Goal: Information Seeking & Learning: Stay updated

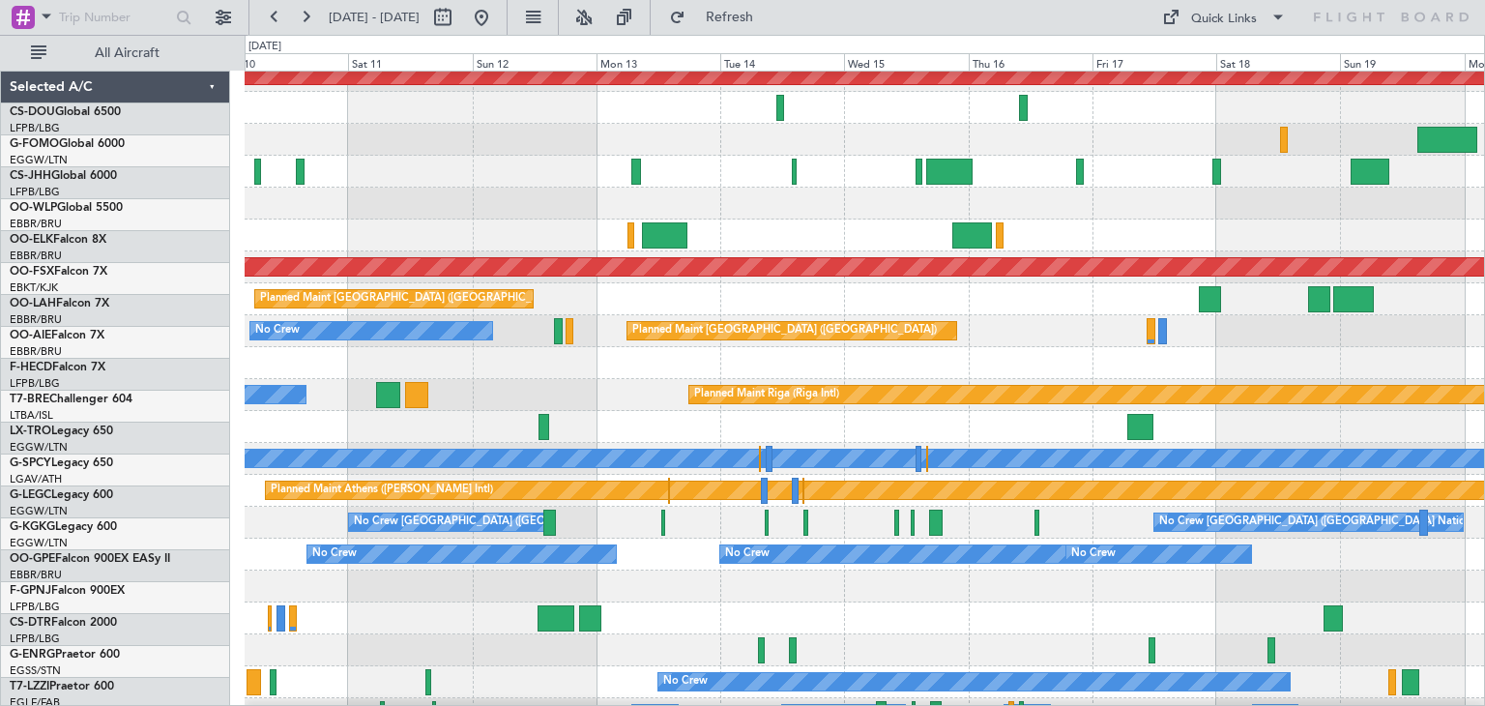
click at [390, 375] on div at bounding box center [864, 363] width 1239 height 32
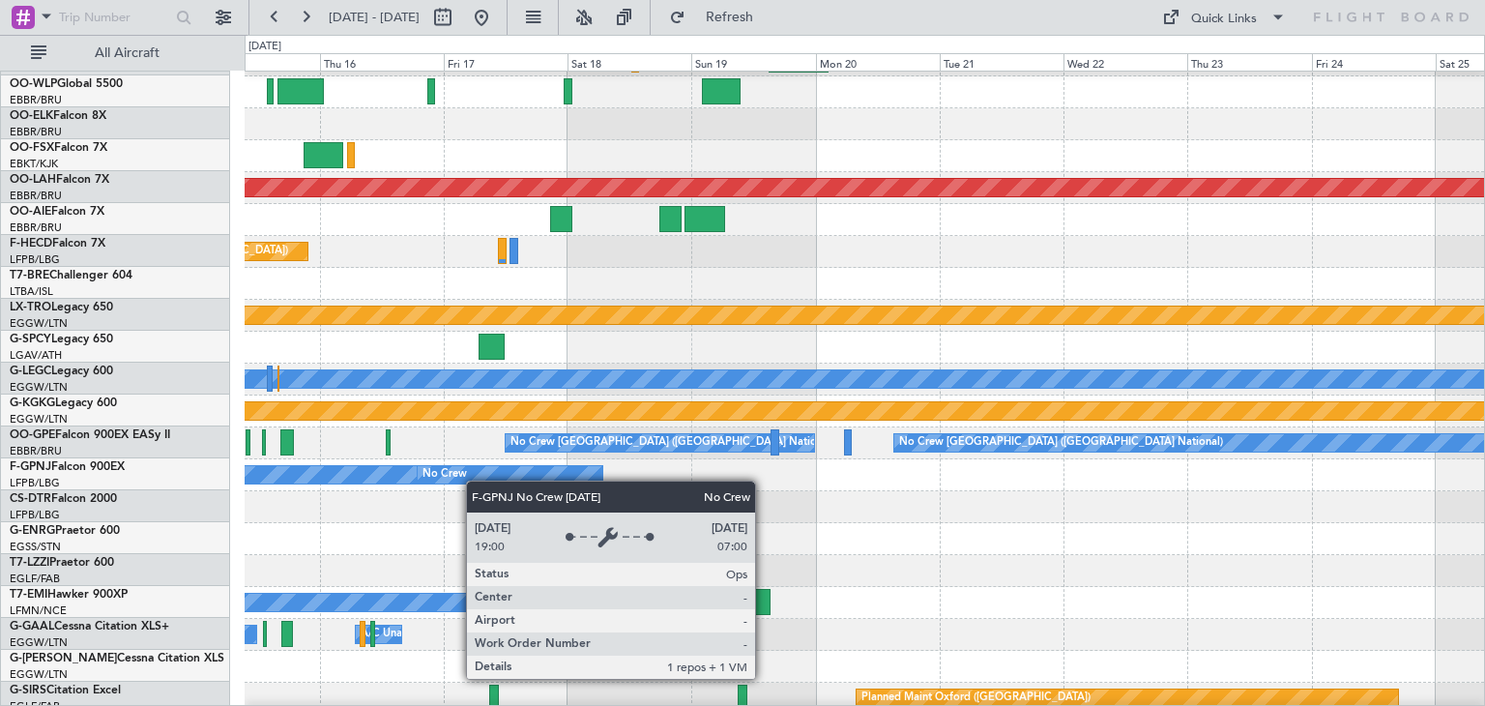
click at [459, 478] on div "No Crew" at bounding box center [510, 474] width 185 height 17
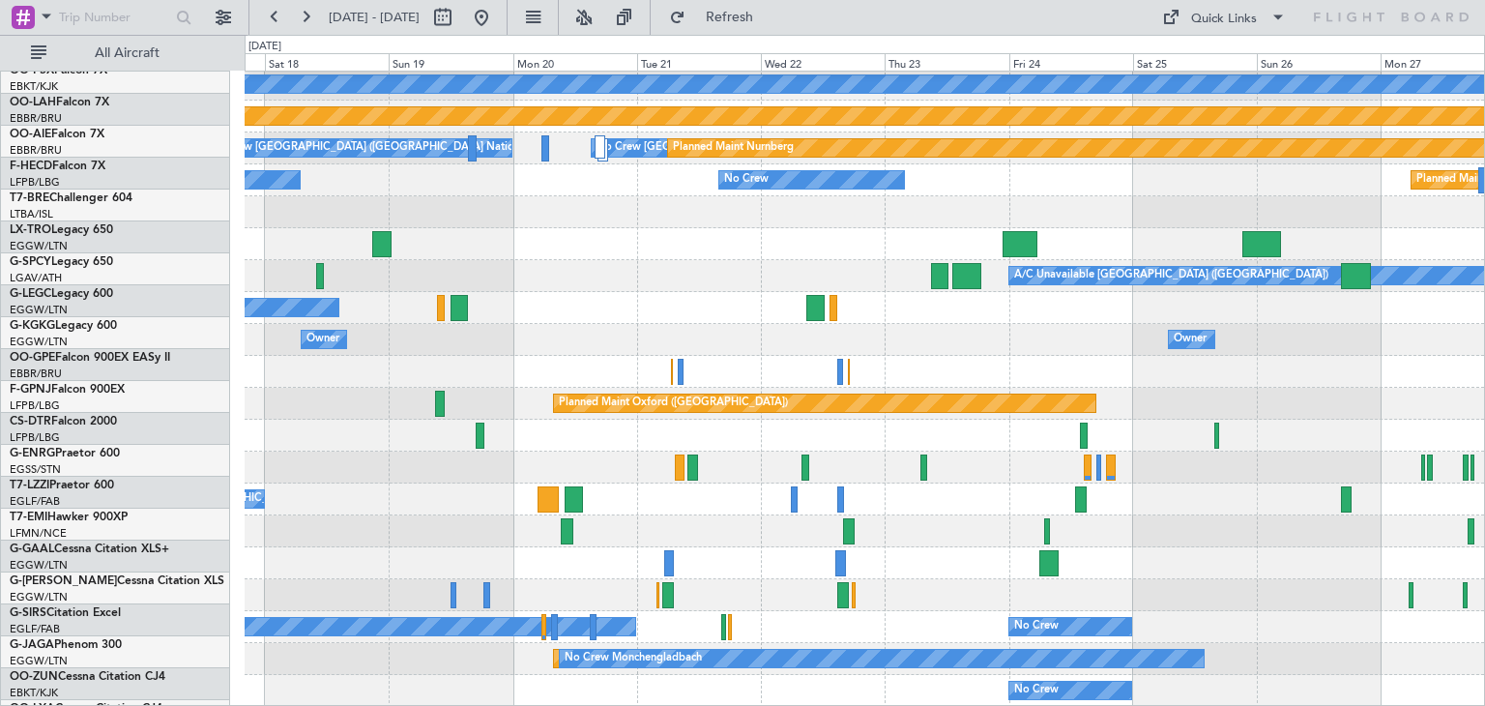
scroll to position [418, 0]
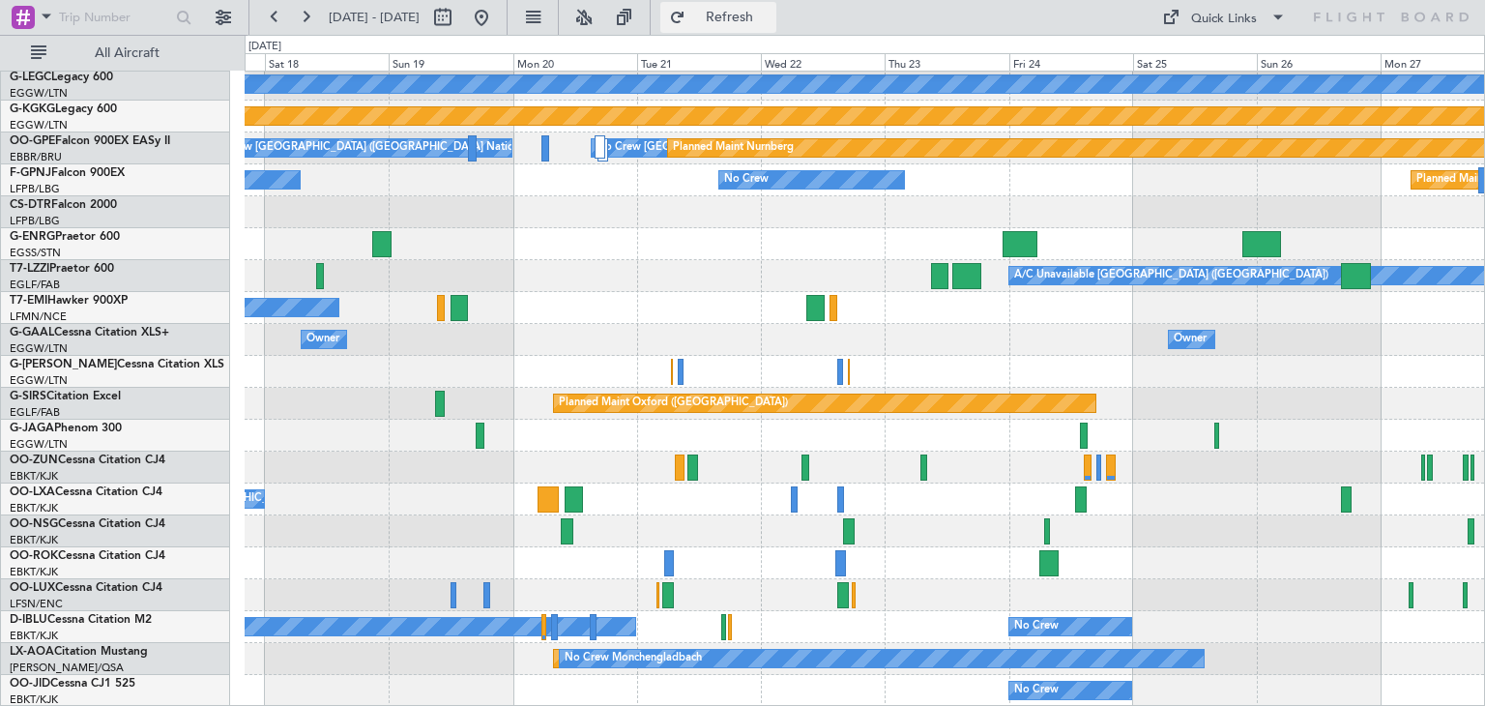
click at [776, 5] on button "Refresh" at bounding box center [718, 17] width 116 height 31
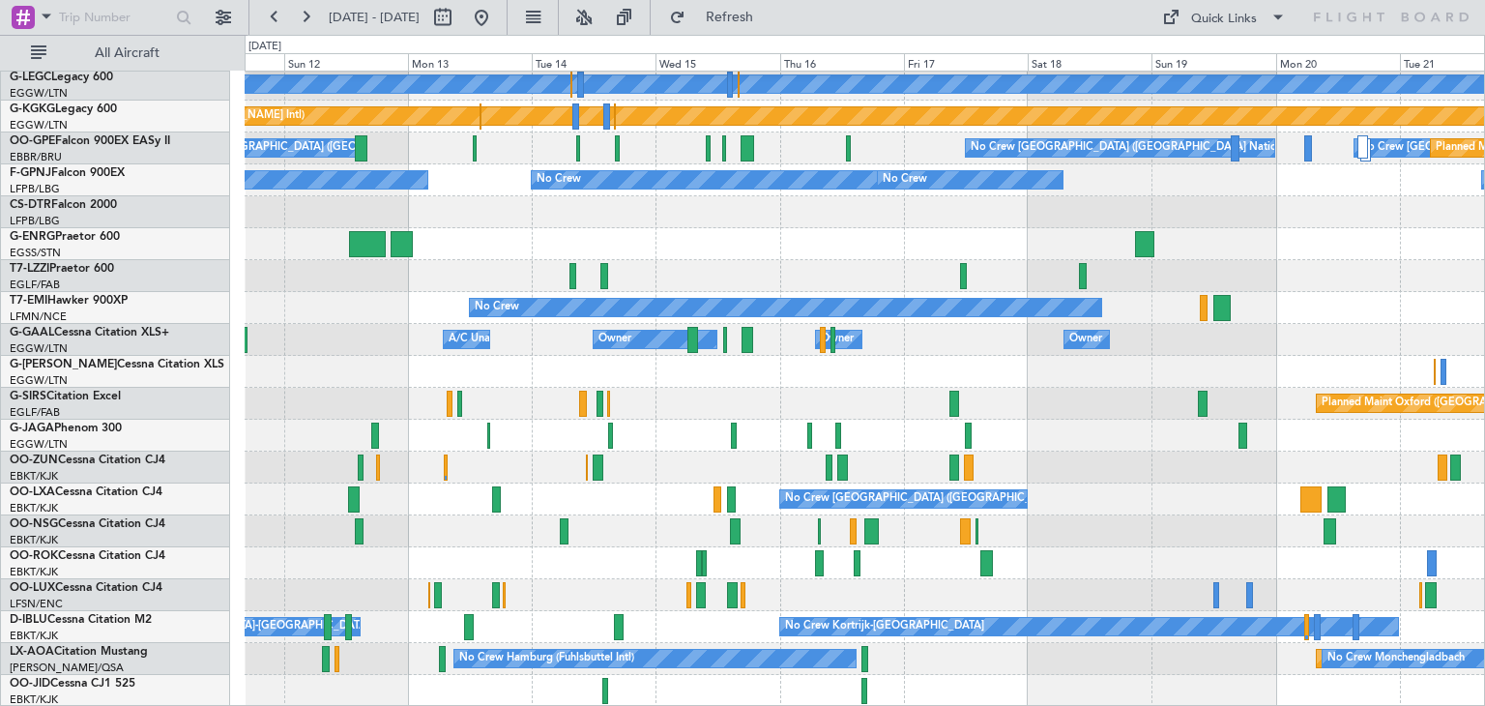
click at [1427, 66] on div "Planned Maint [GEOGRAPHIC_DATA] ([GEOGRAPHIC_DATA]) A/C Unavailable [GEOGRAPHIC…" at bounding box center [742, 370] width 1485 height 671
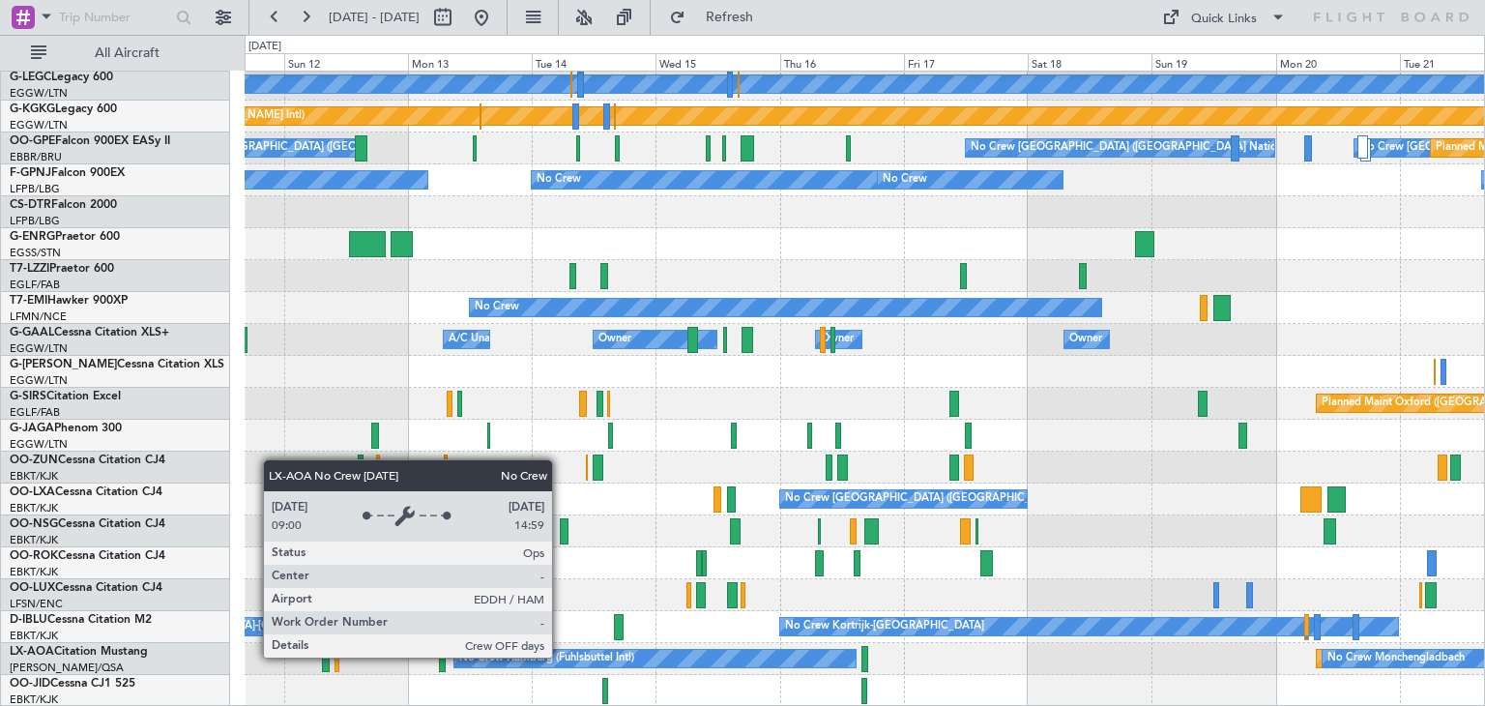
click at [561, 656] on div "No Crew Hamburg (Fuhlsbuttel Intl)" at bounding box center [546, 658] width 175 height 29
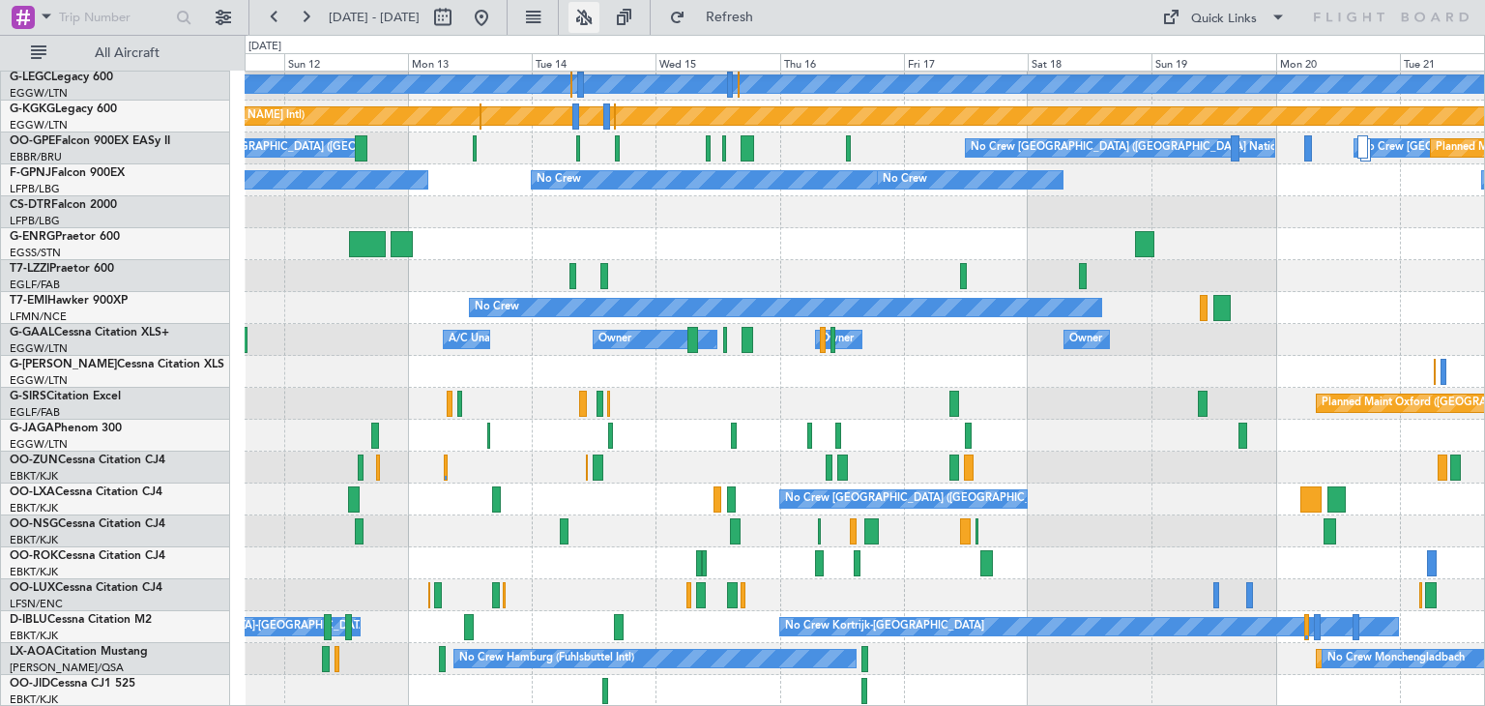
click at [599, 22] on button at bounding box center [583, 17] width 31 height 31
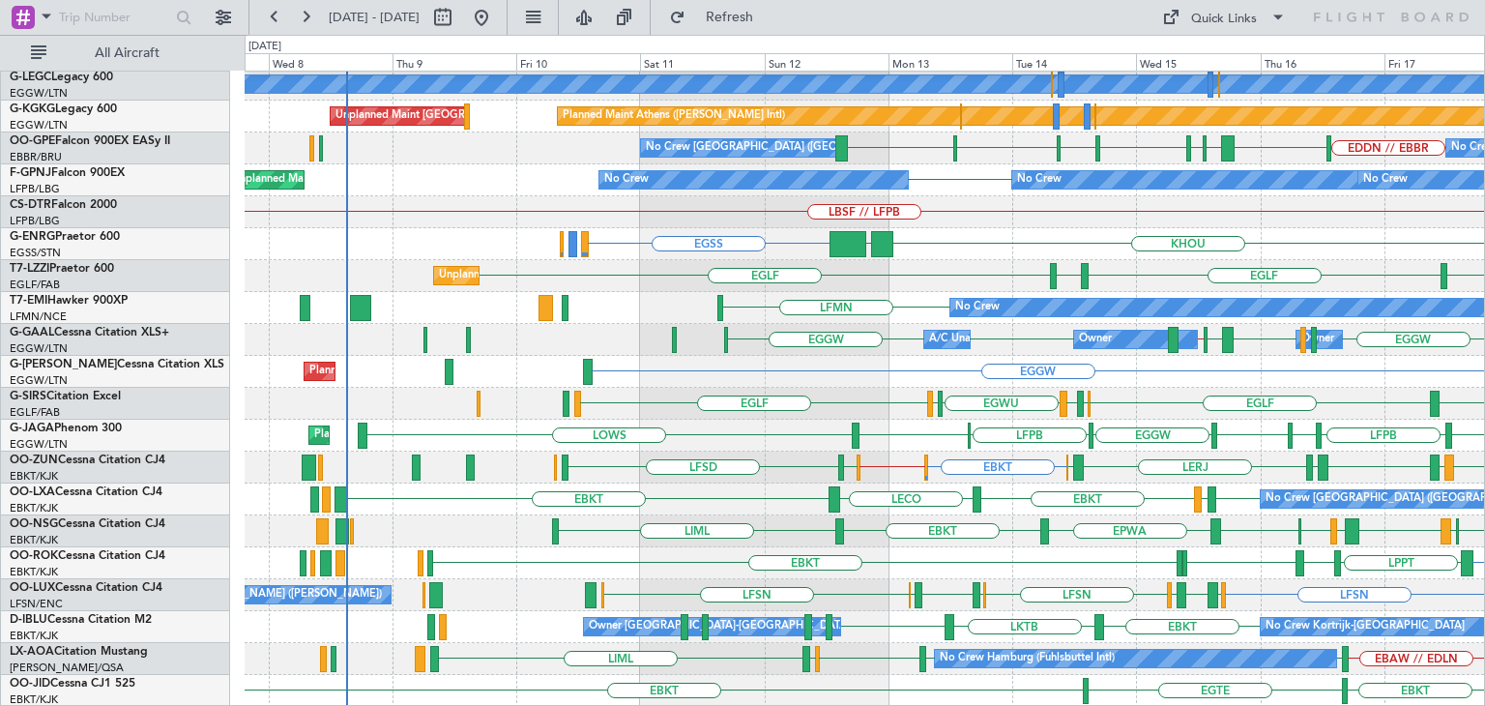
click at [1001, 356] on div "HESX LGAV LEMD Planned Maint [GEOGRAPHIC_DATA] ([GEOGRAPHIC_DATA]) A/C Unavaila…" at bounding box center [864, 180] width 1239 height 1053
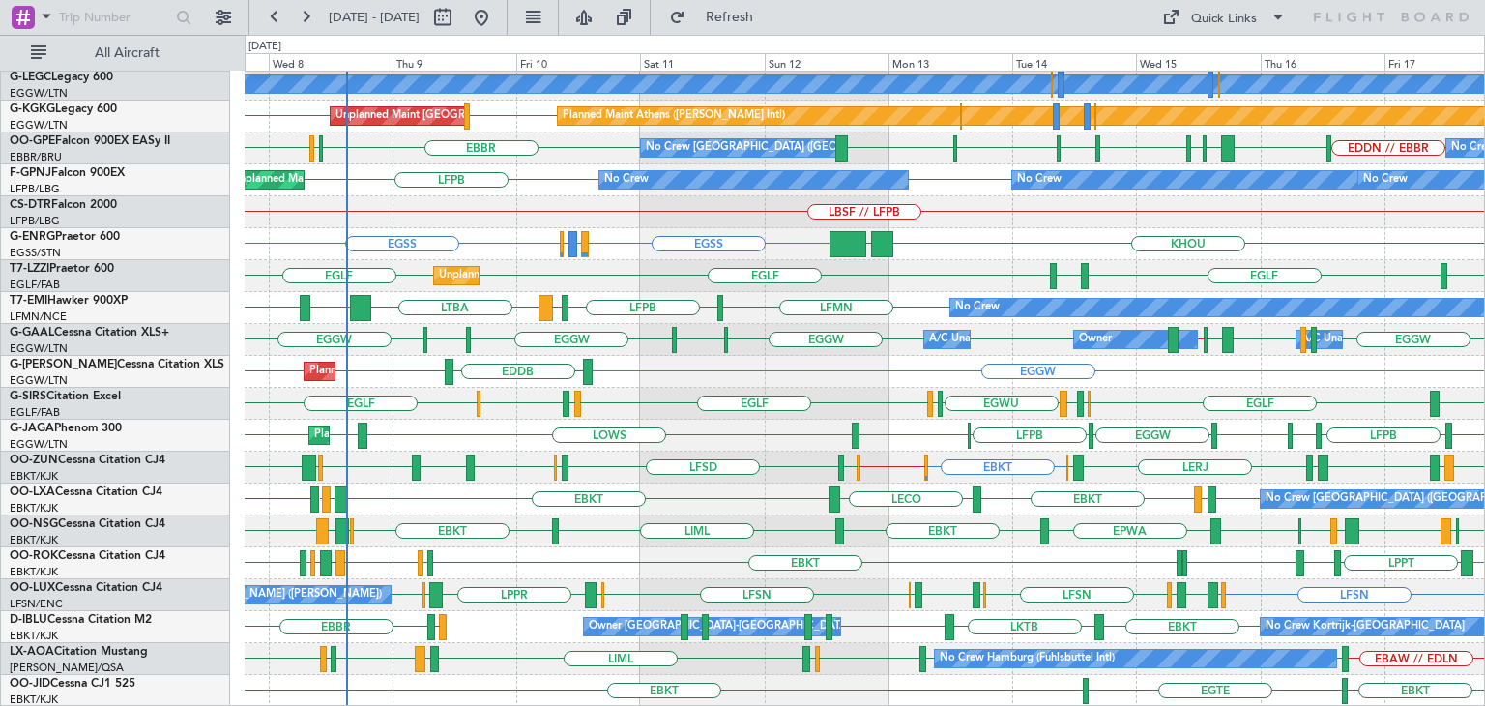
click at [0, 83] on div "HESX LGAV LEMD [GEOGRAPHIC_DATA] Planned Maint [GEOGRAPHIC_DATA] ([GEOGRAPHIC_D…" at bounding box center [742, 370] width 1485 height 671
click at [300, 19] on button at bounding box center [305, 17] width 31 height 31
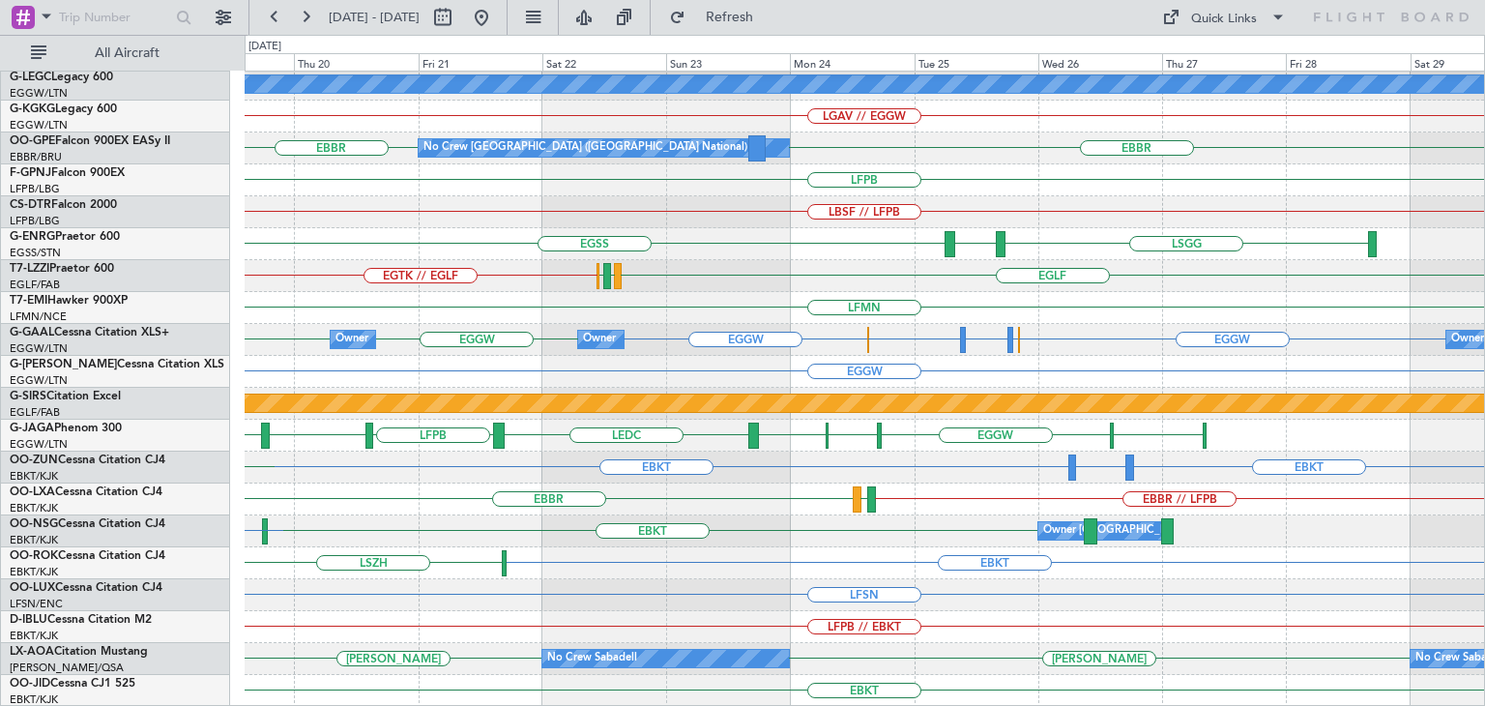
click at [646, 251] on div "EGGW // LGAV A/C Unavailable [GEOGRAPHIC_DATA] ([GEOGRAPHIC_DATA]) LGAV // EGGW…" at bounding box center [864, 180] width 1239 height 1053
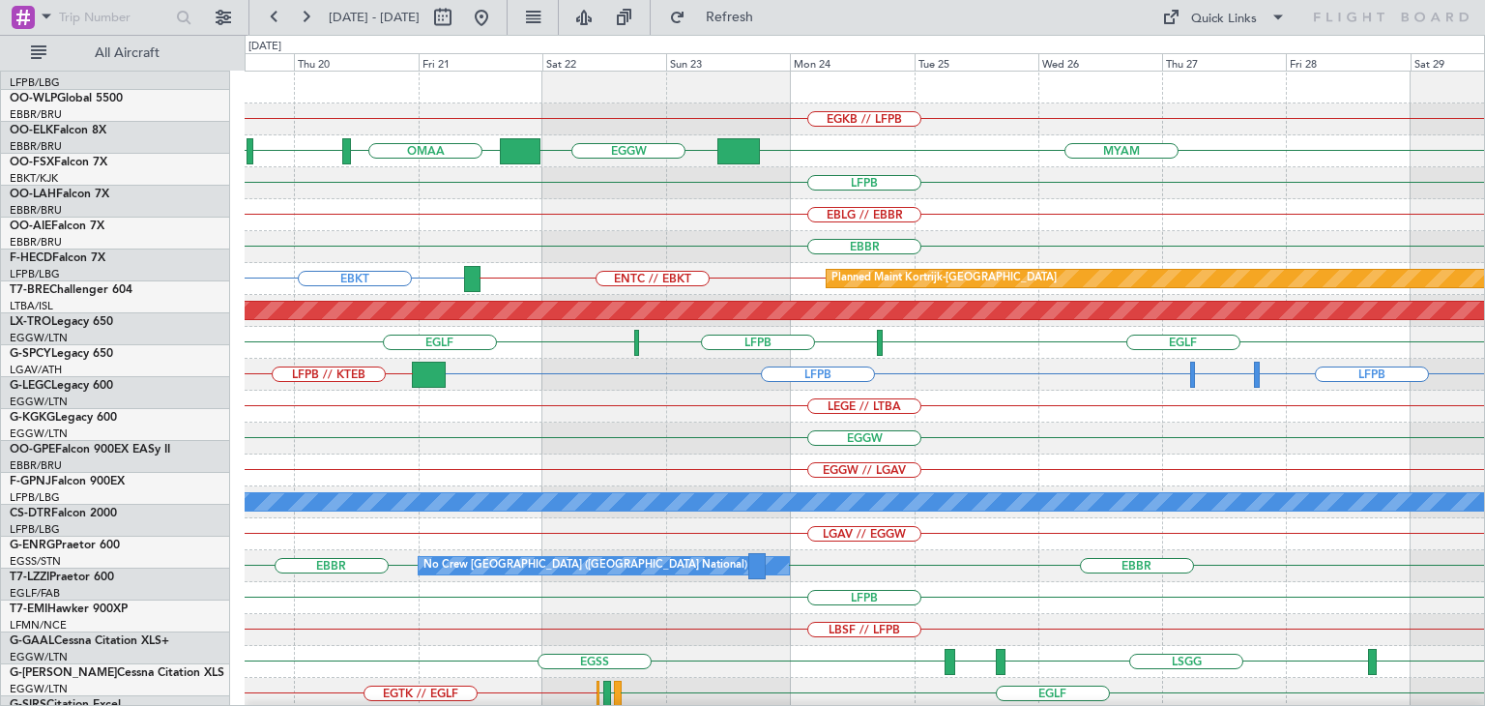
scroll to position [0, 0]
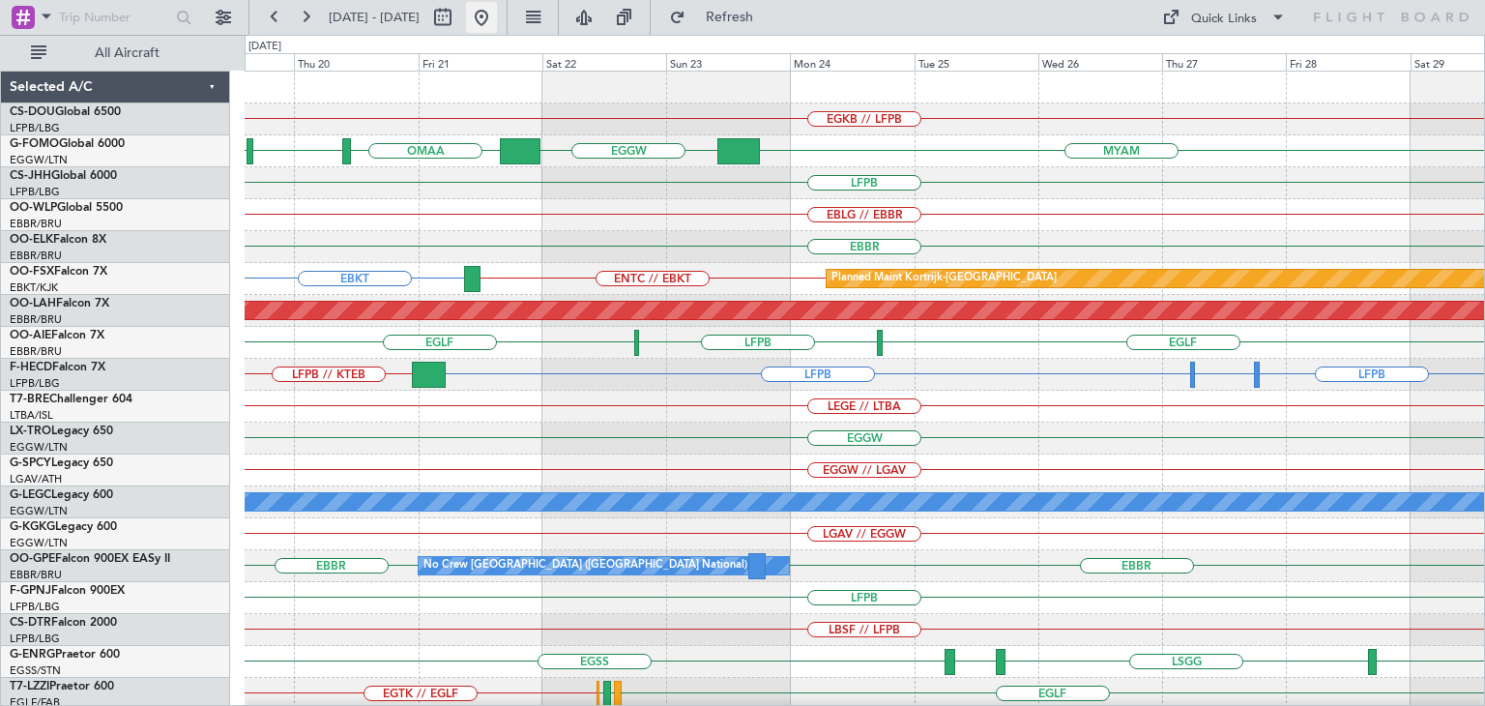
click at [497, 27] on button at bounding box center [481, 17] width 31 height 31
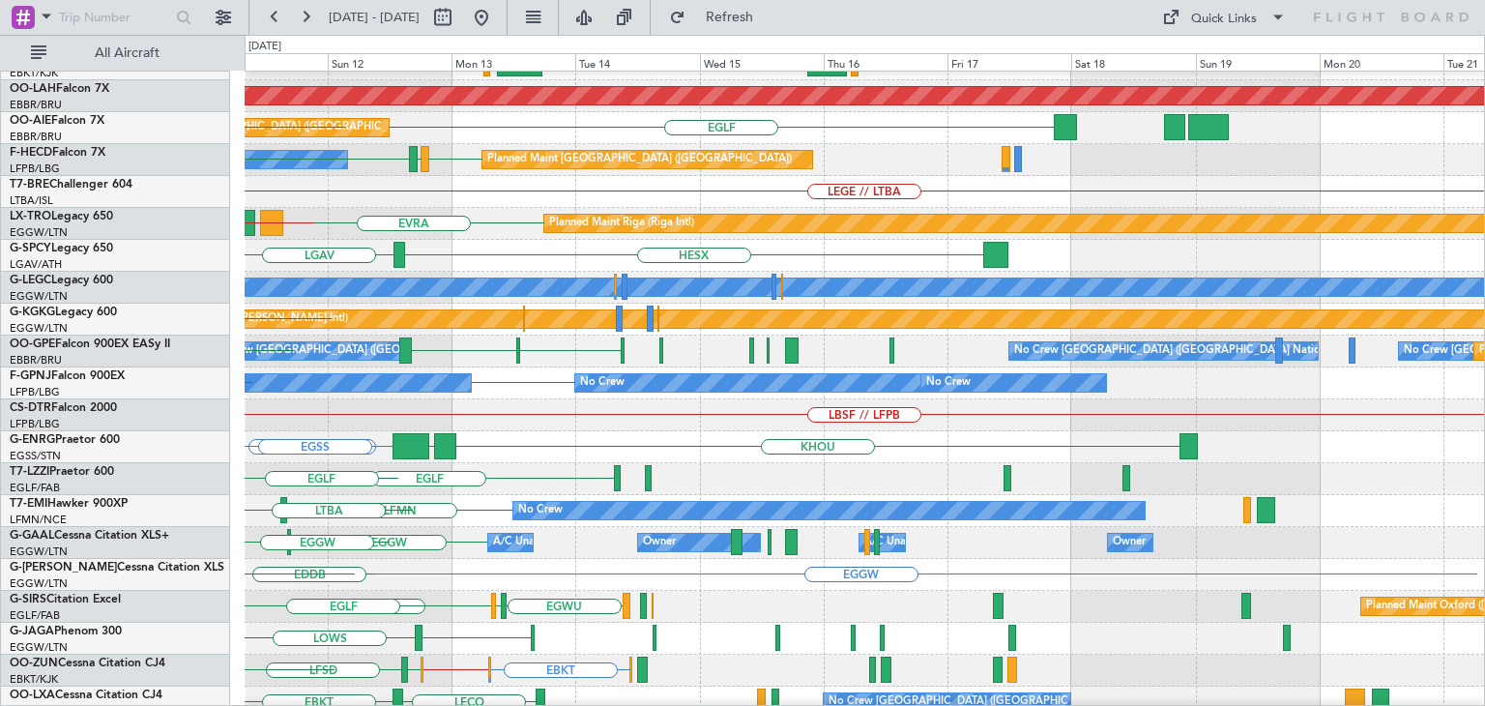
click at [154, 170] on div "EBBR EBKT LIMC EBKT Planned Maint [GEOGRAPHIC_DATA]-[GEOGRAPHIC_DATA] LHBP Plan…" at bounding box center [742, 370] width 1485 height 671
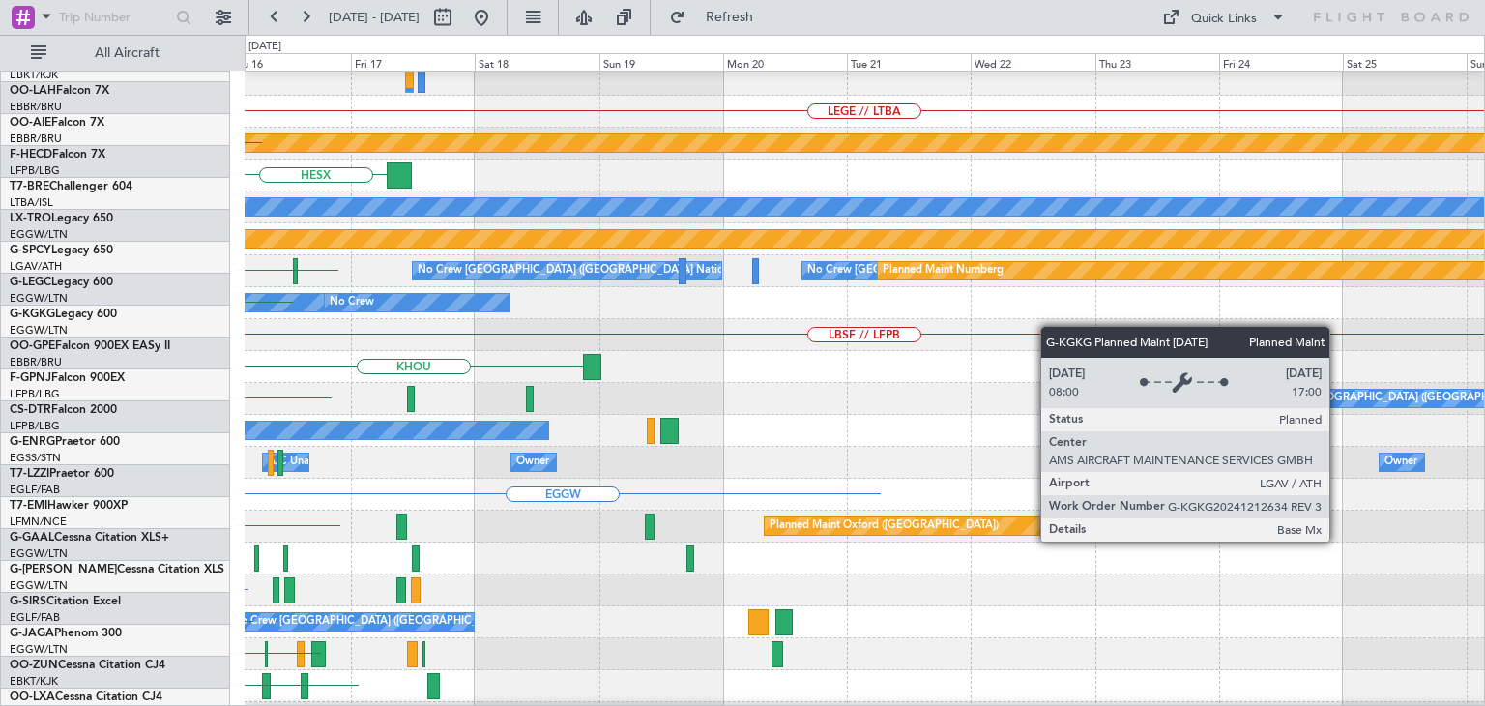
scroll to position [286, 0]
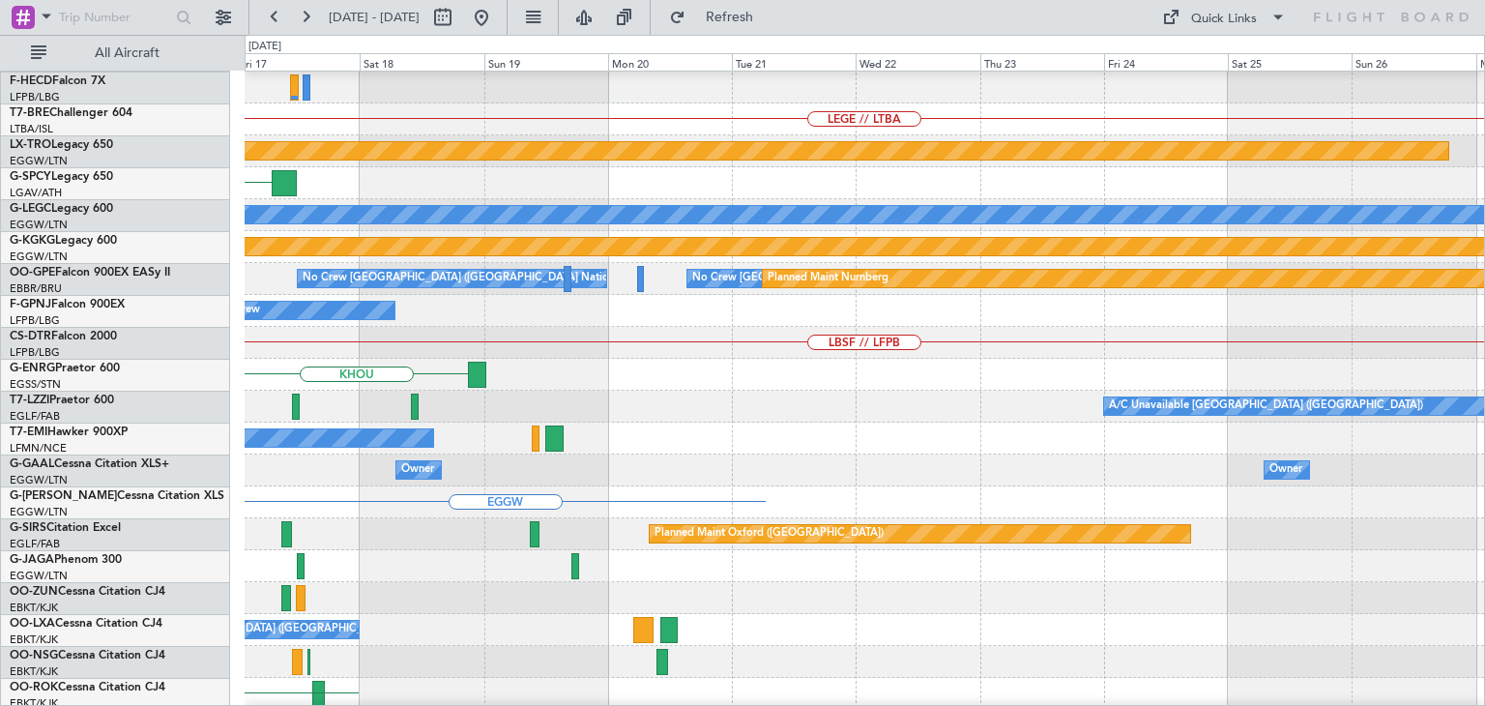
click at [380, 258] on div "Planned Maint Athens ([PERSON_NAME] Intl)" at bounding box center [864, 247] width 1239 height 32
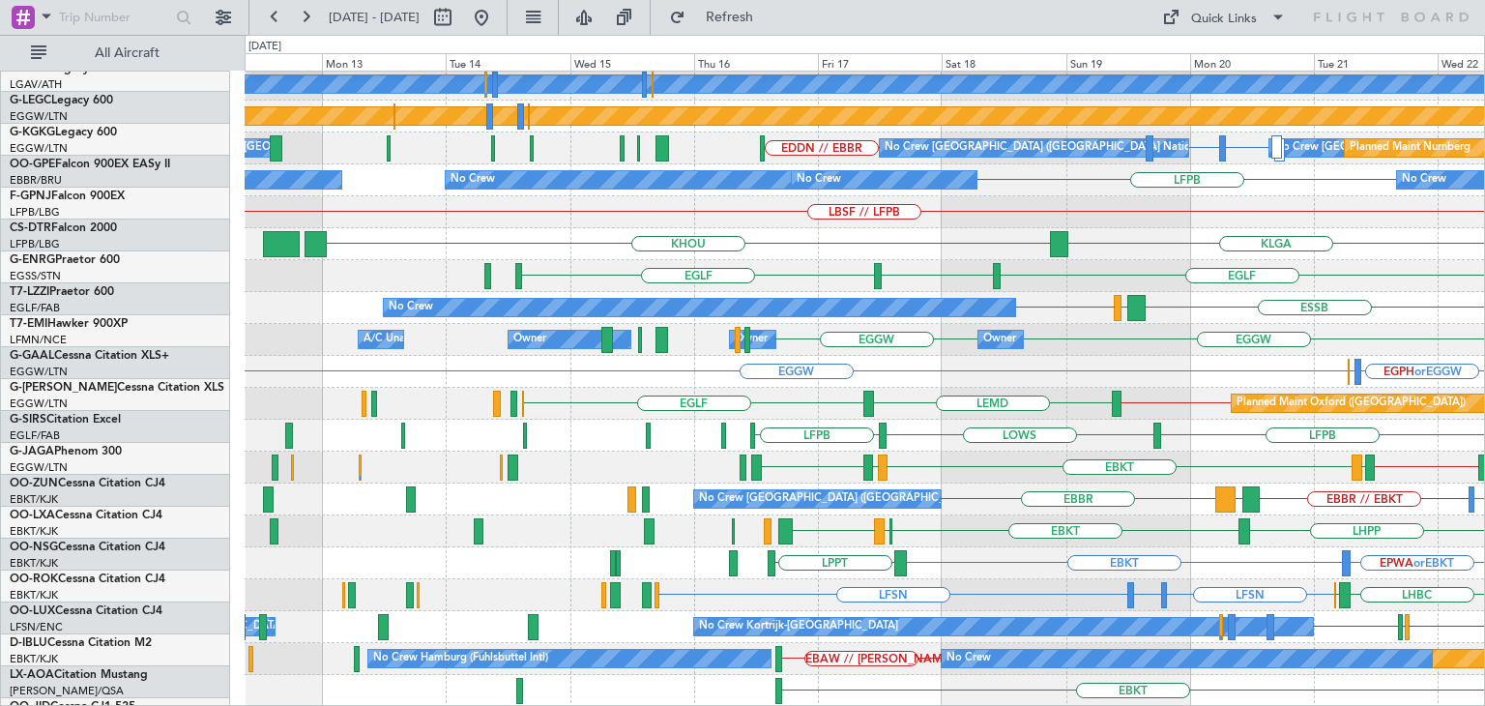
scroll to position [418, 0]
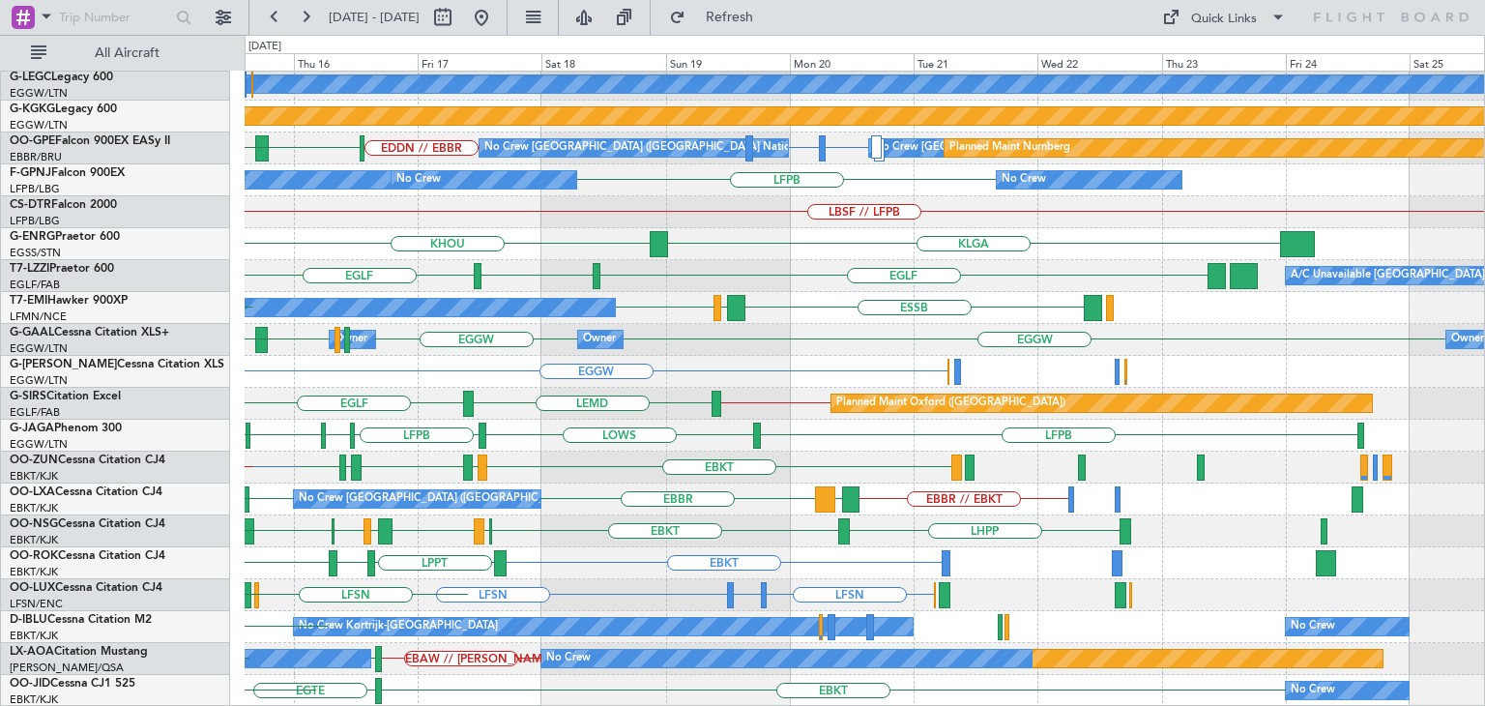
click at [426, 353] on div "HESX LEMD Planned Maint [GEOGRAPHIC_DATA] ([GEOGRAPHIC_DATA]) A/C Unavailable […" at bounding box center [864, 180] width 1239 height 1053
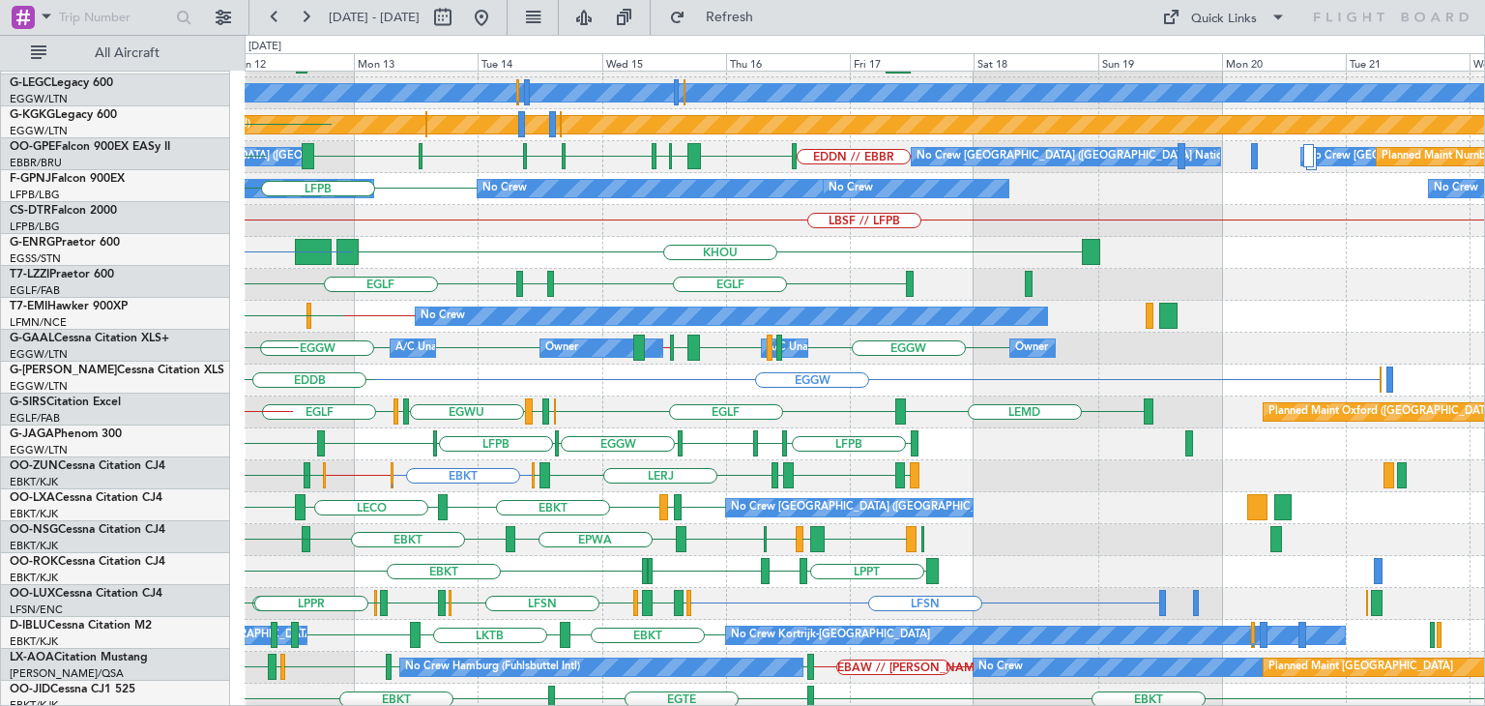
scroll to position [407, 0]
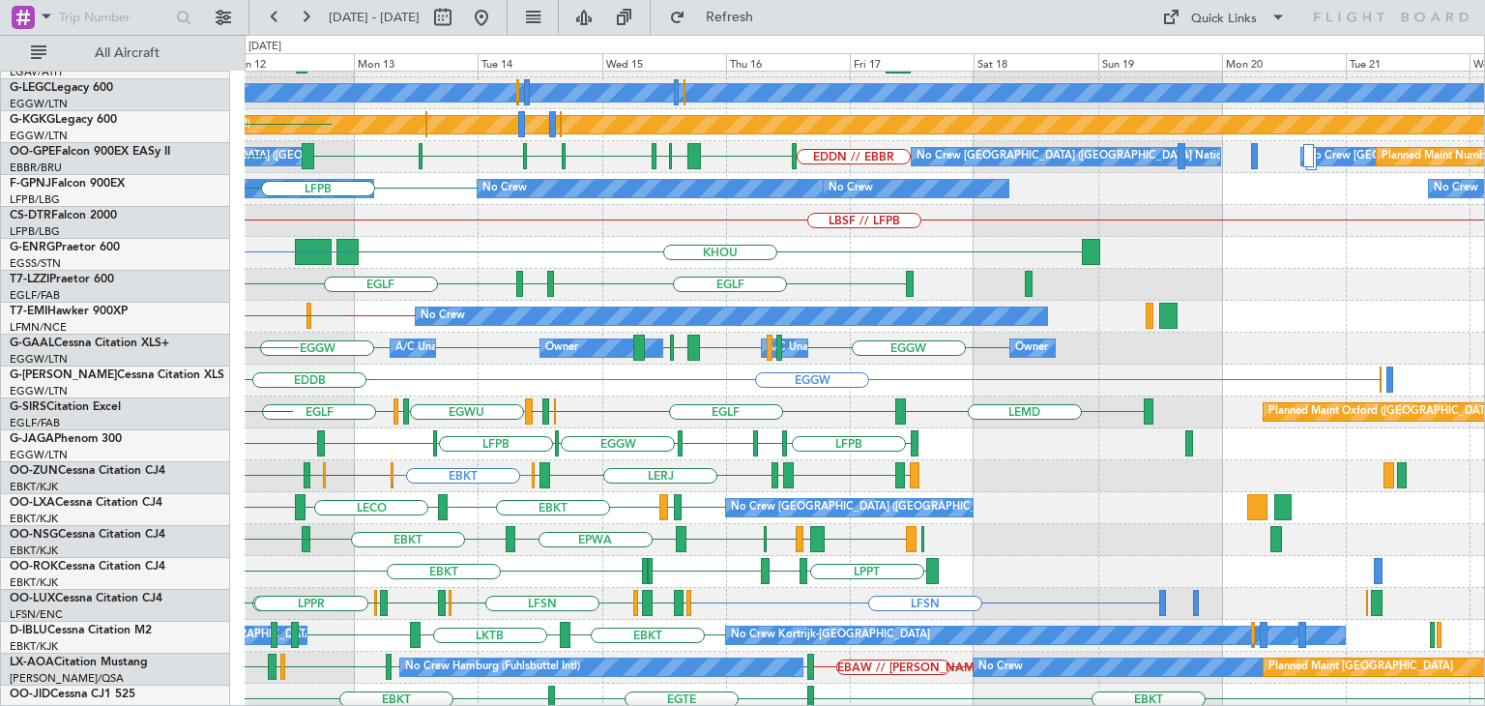
click at [281, 345] on div "LEVC EGGW // LEMD EGGW EGGW EGGW EGGW Owner A/C Unavailable Owner A/C Unavailab…" at bounding box center [864, 348] width 1239 height 32
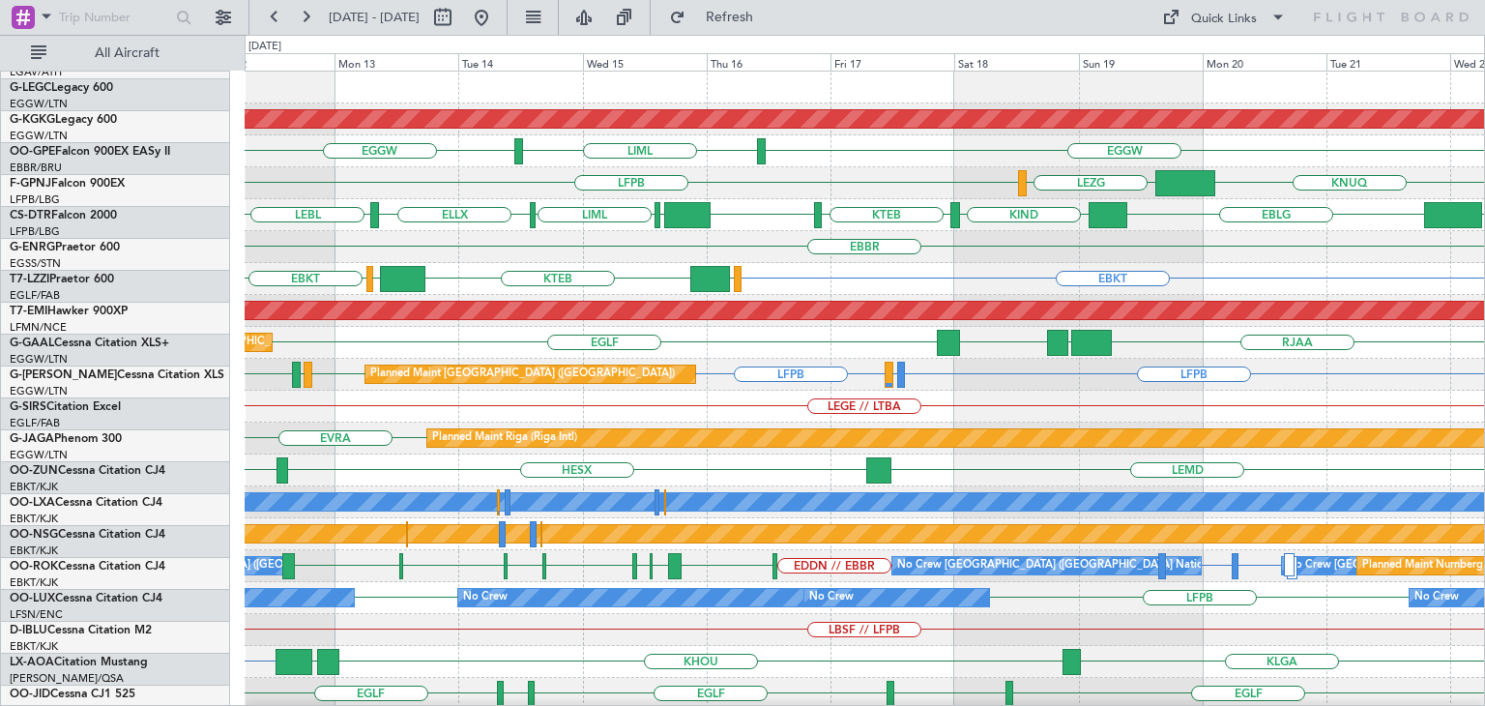
scroll to position [0, 0]
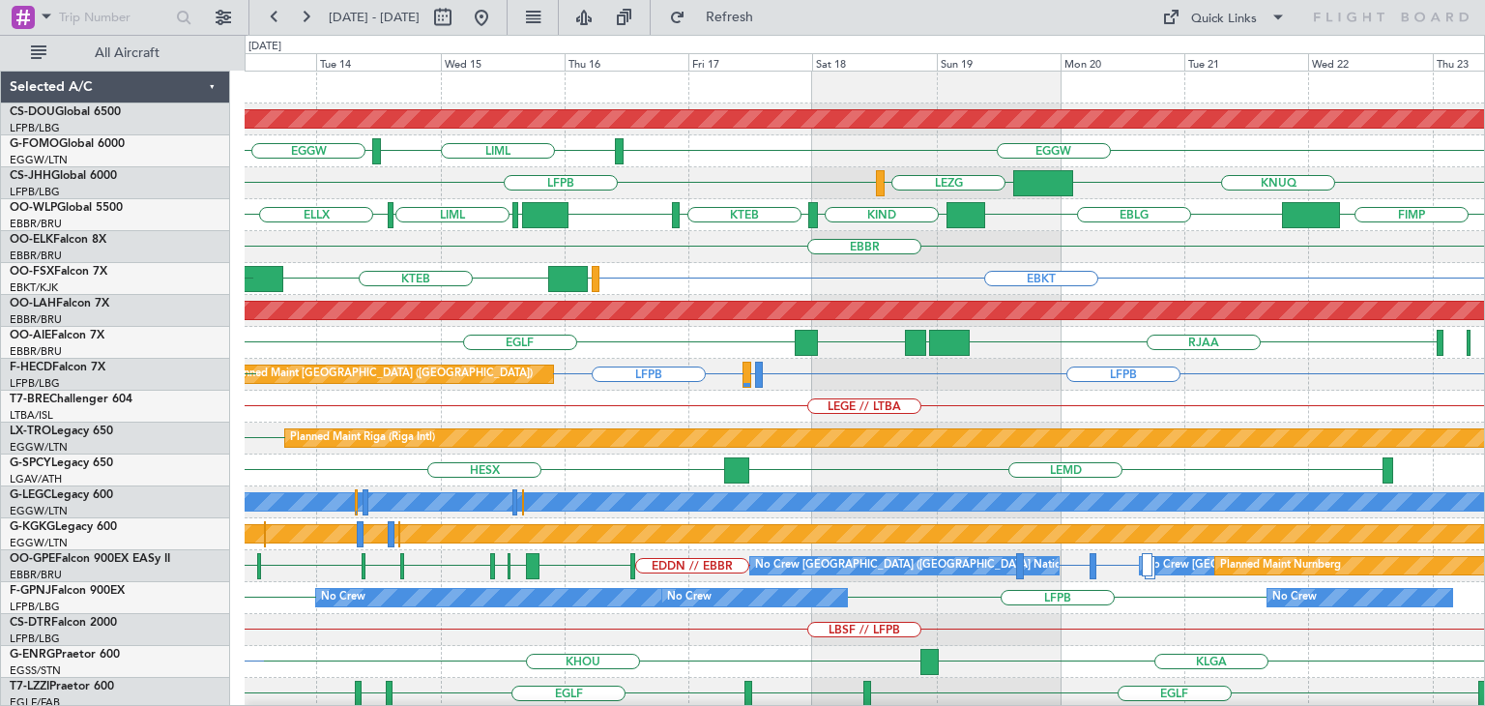
click at [692, 277] on div "Planned Maint London ([GEOGRAPHIC_DATA]) LIML EGGW EGGW LFPB [GEOGRAPHIC_DATA] …" at bounding box center [864, 598] width 1239 height 1053
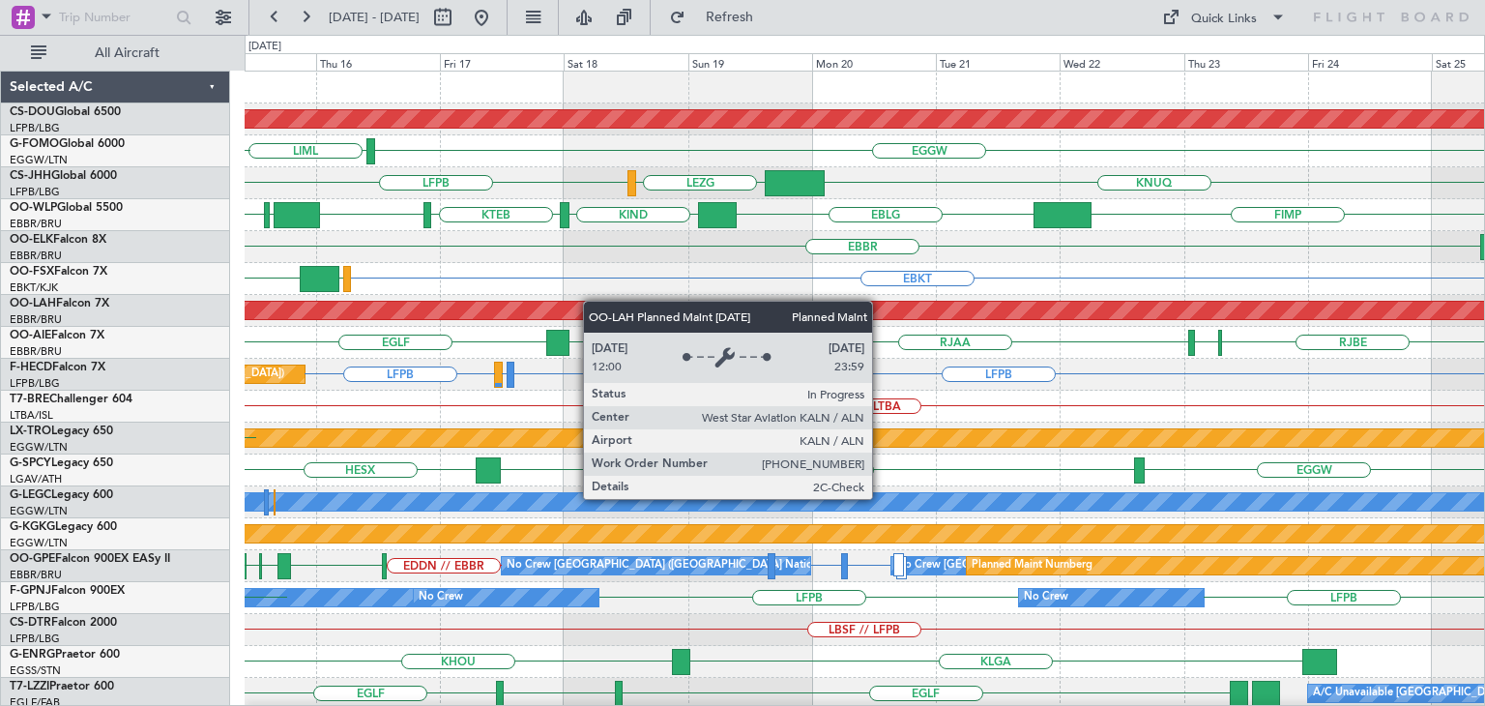
click at [447, 300] on div "Planned Maint London ([GEOGRAPHIC_DATA]) LIML EGGW EGGW LFPB [GEOGRAPHIC_DATA] …" at bounding box center [864, 598] width 1239 height 1053
